Goal: Navigation & Orientation: Find specific page/section

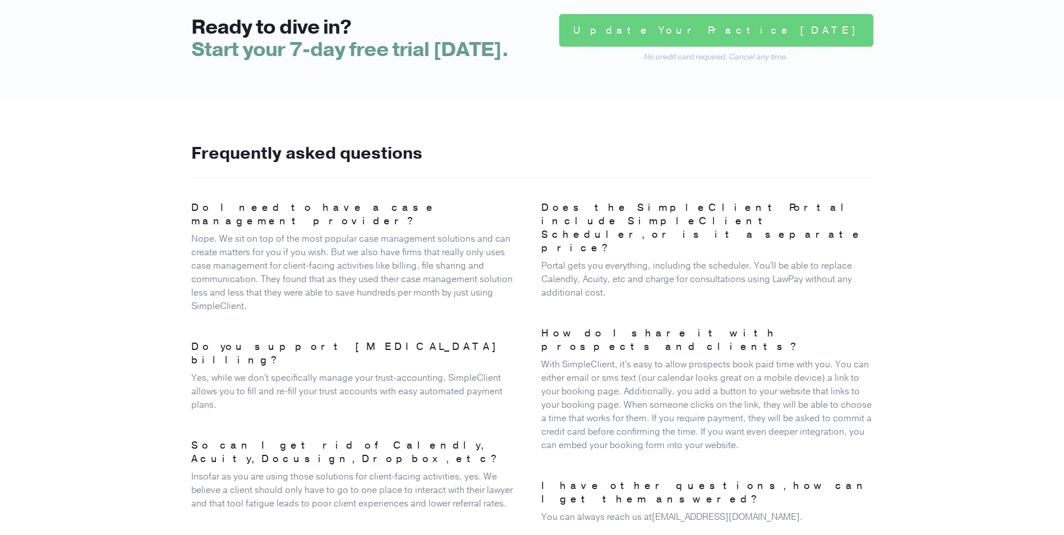
scroll to position [2774, 0]
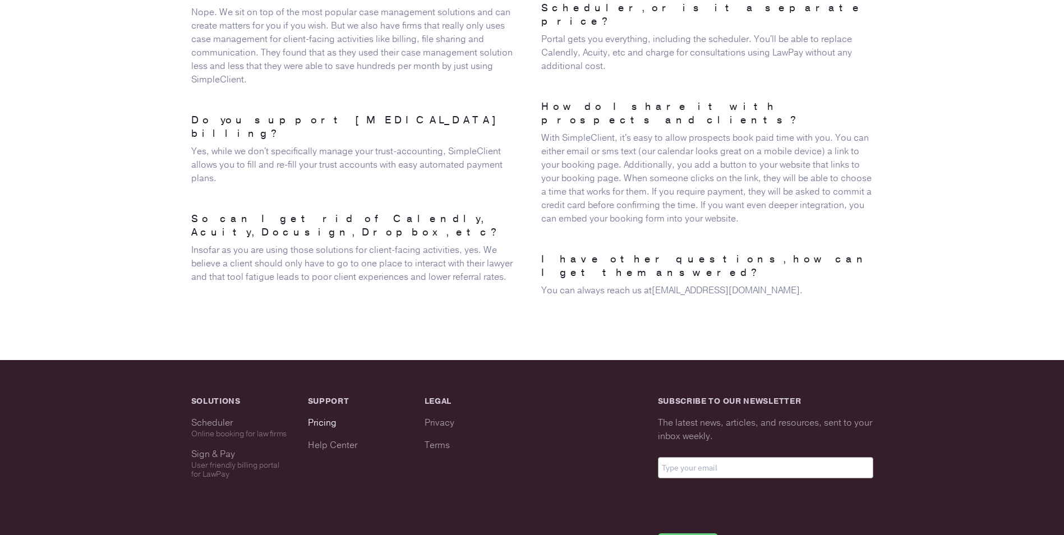
click at [329, 417] on link "Pricing" at bounding box center [322, 423] width 29 height 12
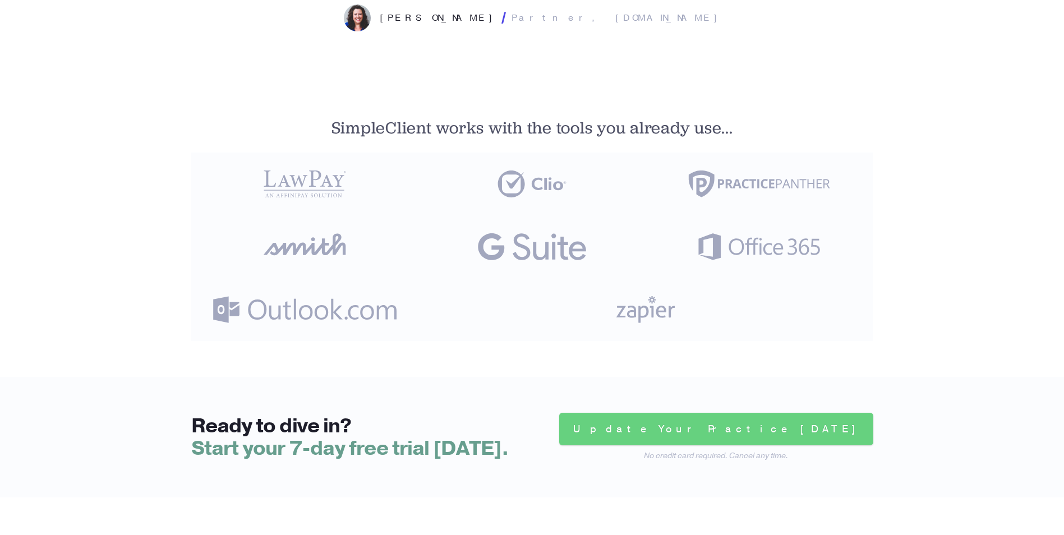
scroll to position [1989, 0]
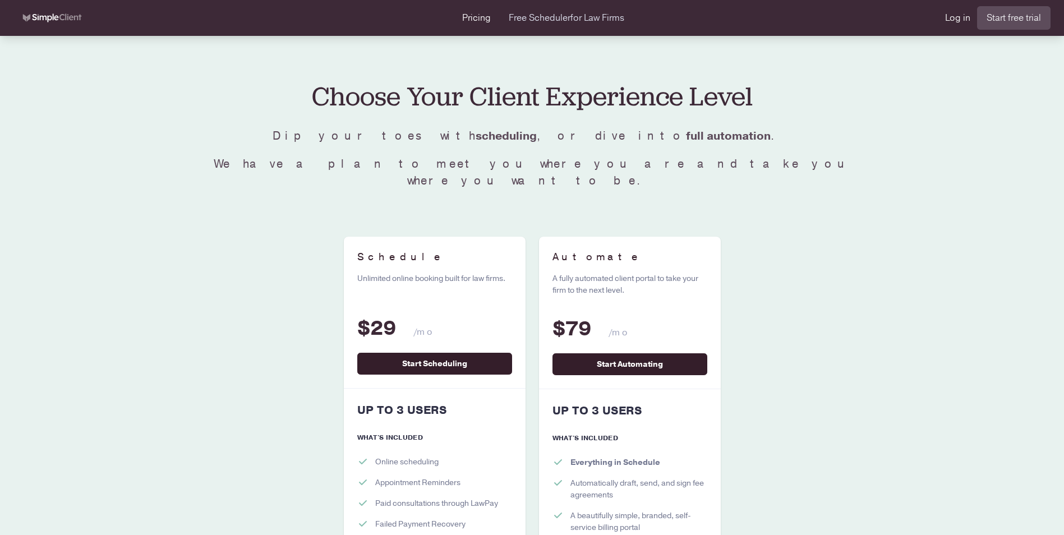
click at [559, 16] on link "Free Scheduler for Law Firms" at bounding box center [567, 17] width 116 height 13
